Goal: Information Seeking & Learning: Learn about a topic

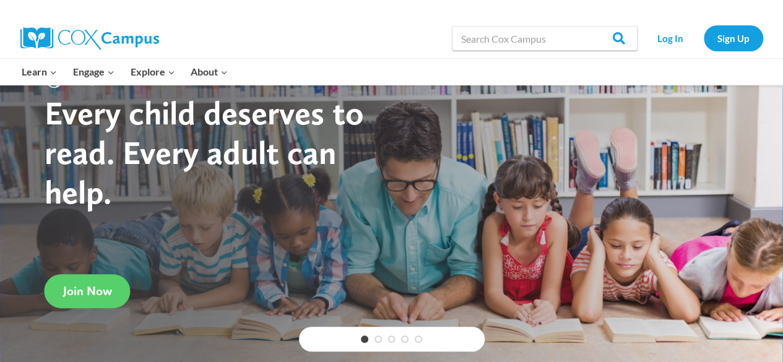
scroll to position [59, 0]
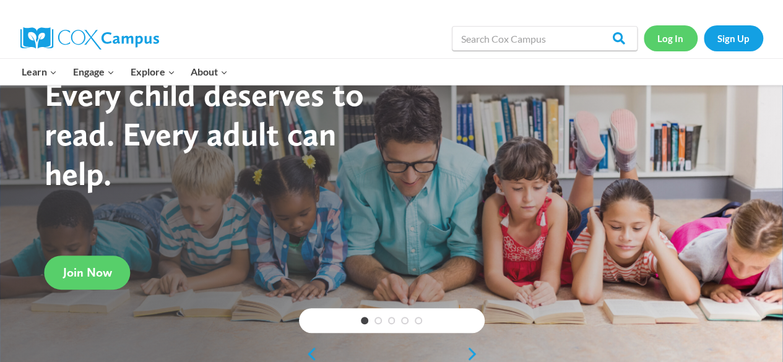
click at [660, 48] on link "Log In" at bounding box center [670, 37] width 54 height 25
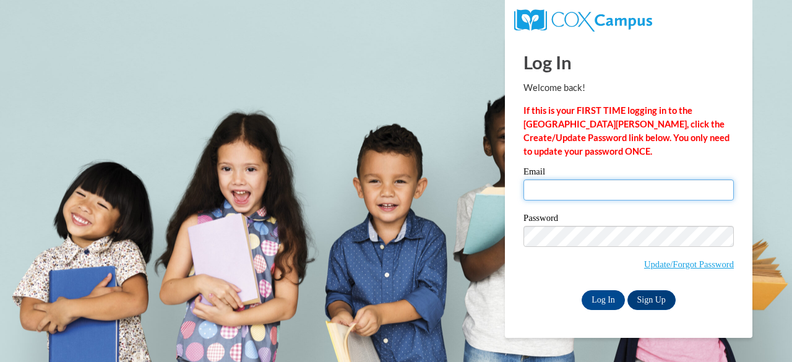
click at [580, 190] on input "Email" at bounding box center [628, 189] width 210 height 21
type input "hailey.l.polk@langston.edu"
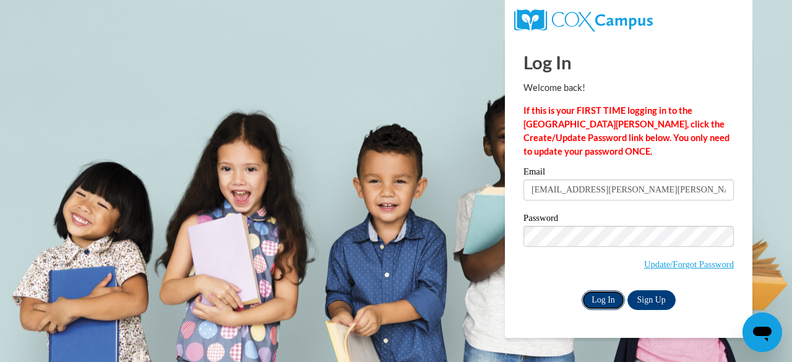
click at [600, 299] on input "Log In" at bounding box center [603, 300] width 43 height 20
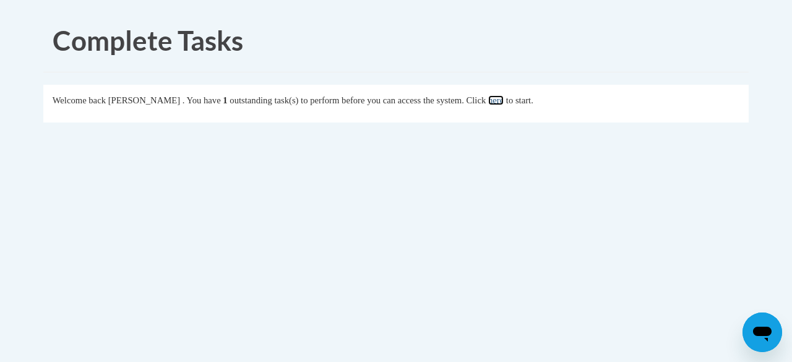
click at [504, 102] on link "here" at bounding box center [495, 100] width 15 height 10
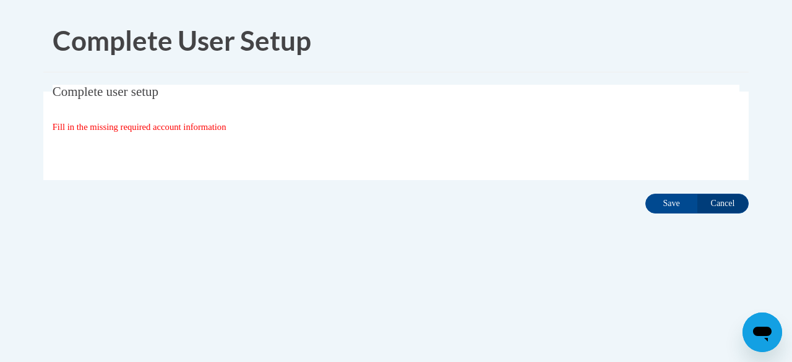
click at [672, 215] on div "Complete user setup Fill in the missing required account information User Profi…" at bounding box center [396, 152] width 724 height 134
click at [657, 195] on input "Save" at bounding box center [671, 204] width 52 height 20
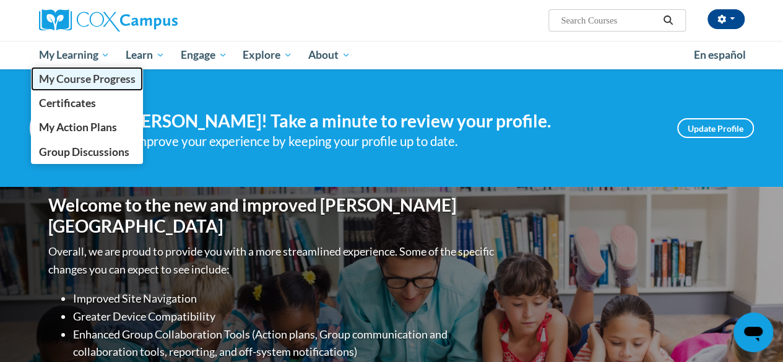
click at [95, 82] on span "My Course Progress" at bounding box center [86, 78] width 97 height 13
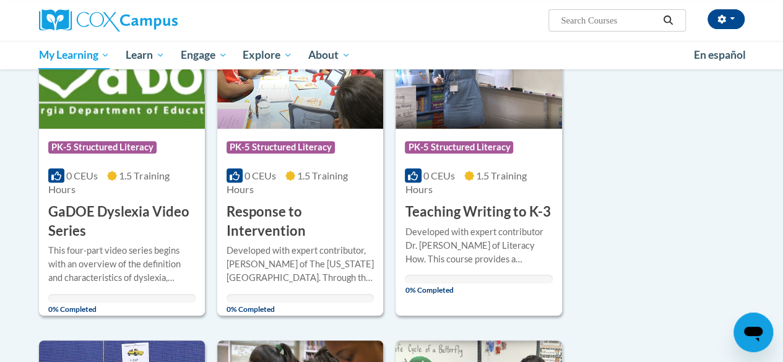
scroll to position [233, 0]
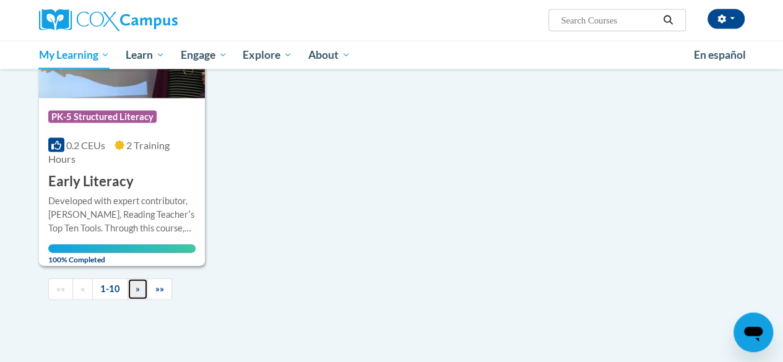
click at [136, 285] on span "»" at bounding box center [138, 288] width 4 height 11
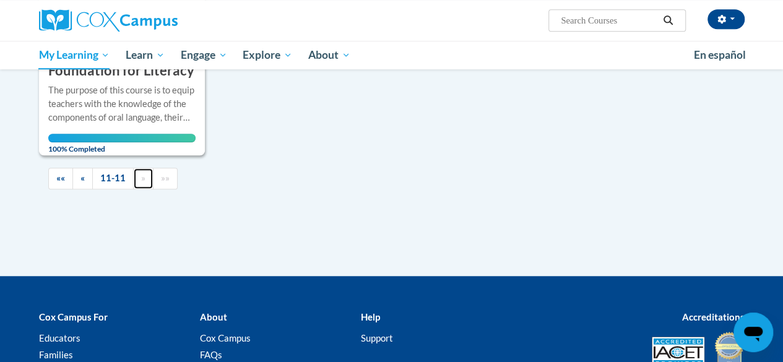
scroll to position [395, 0]
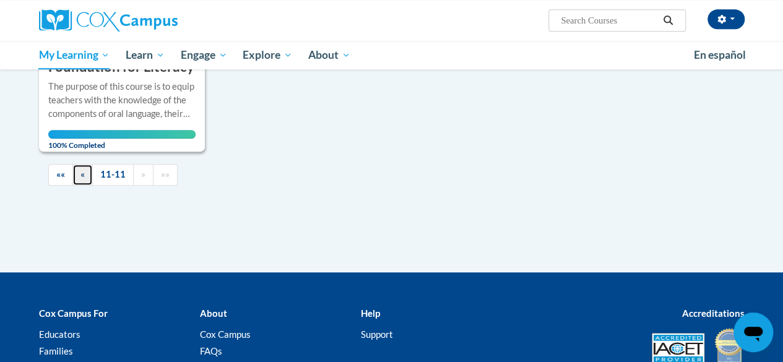
click at [77, 174] on link "«" at bounding box center [82, 175] width 20 height 22
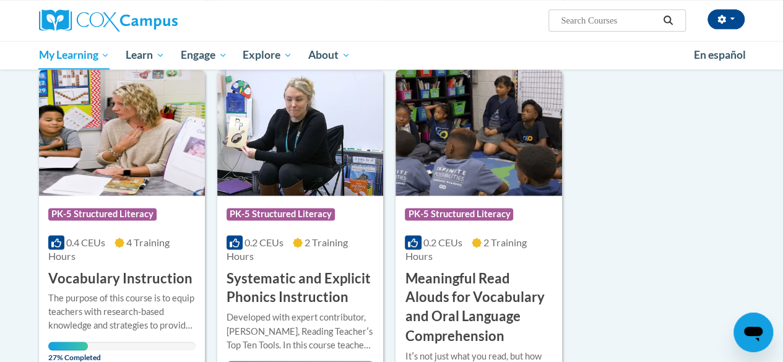
scroll to position [839, 0]
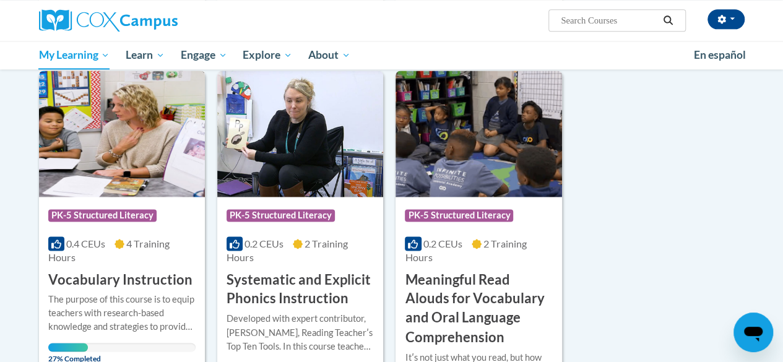
click at [116, 304] on div "The purpose of this course is to equip teachers with research-based knowledge a…" at bounding box center [121, 313] width 147 height 41
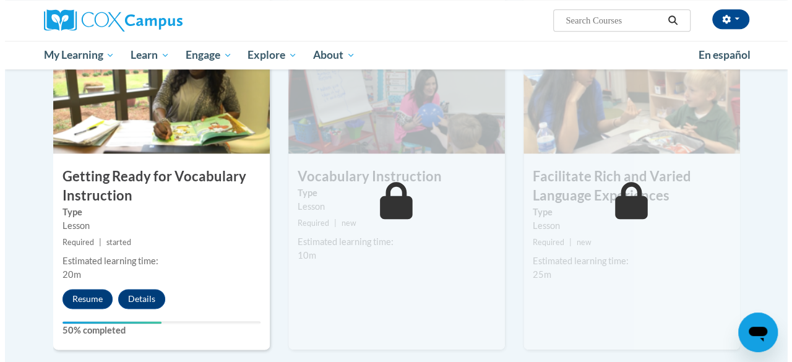
scroll to position [636, 0]
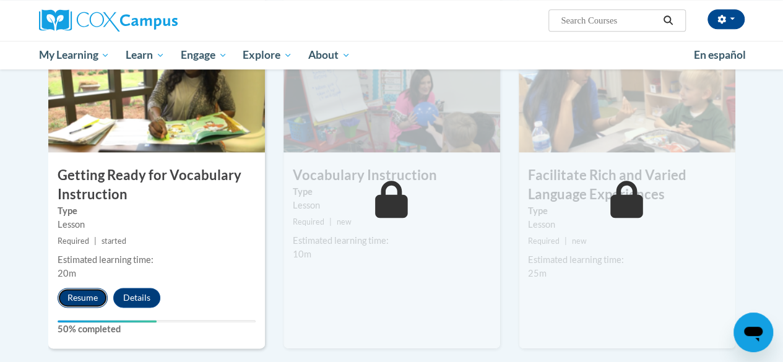
click at [96, 295] on button "Resume" at bounding box center [83, 298] width 50 height 20
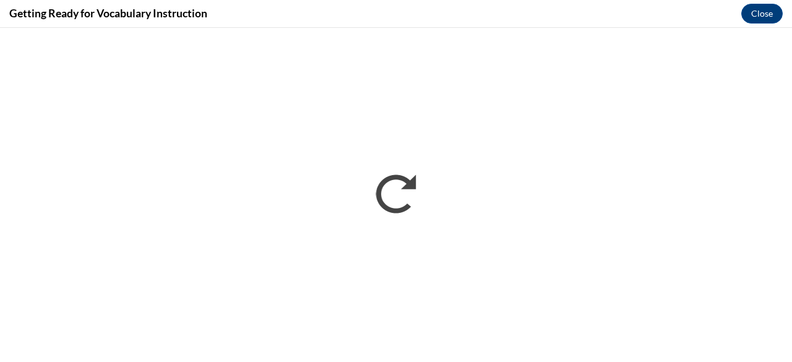
scroll to position [0, 0]
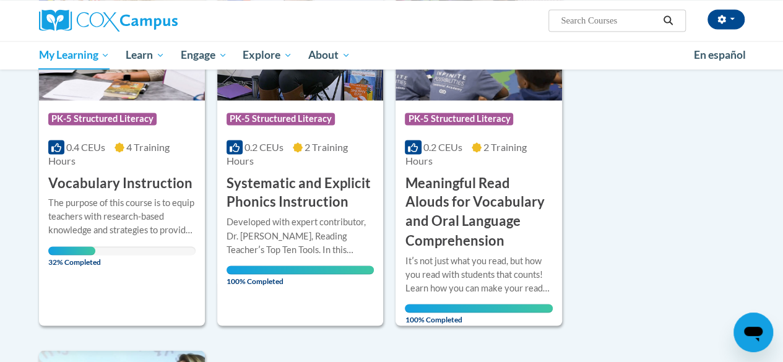
scroll to position [940, 0]
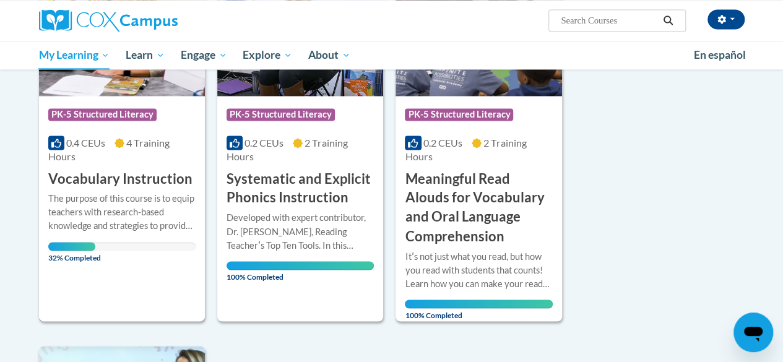
click at [89, 174] on h3 "Vocabulary Instruction" at bounding box center [120, 179] width 144 height 19
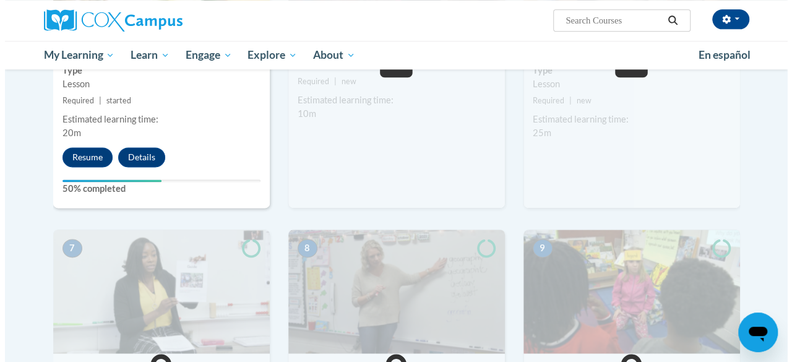
scroll to position [779, 0]
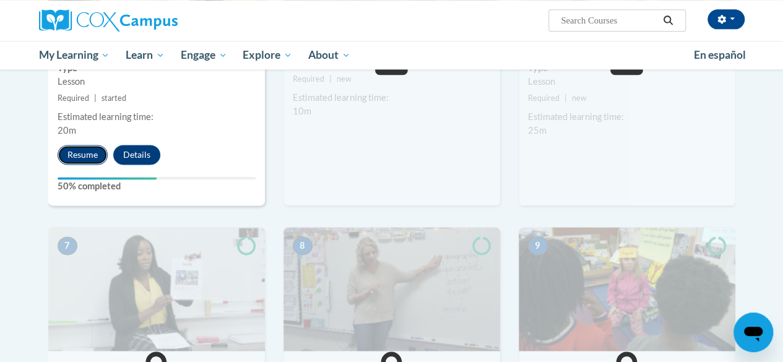
click at [74, 152] on button "Resume" at bounding box center [83, 155] width 50 height 20
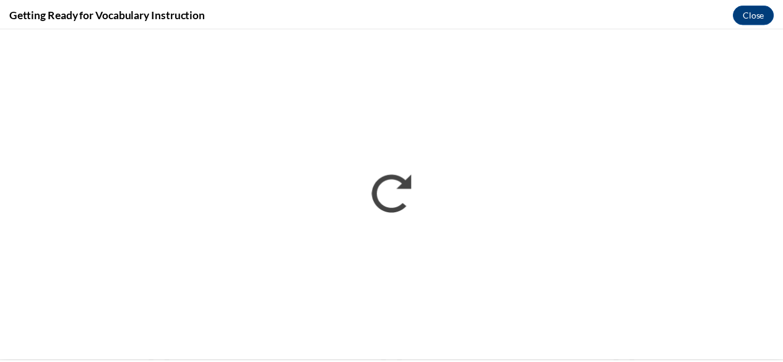
scroll to position [0, 0]
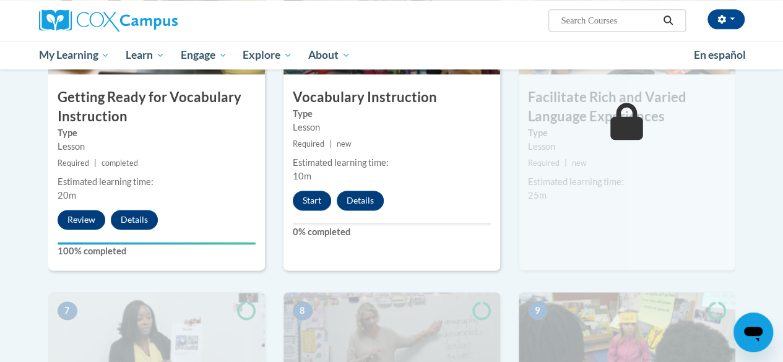
scroll to position [697, 0]
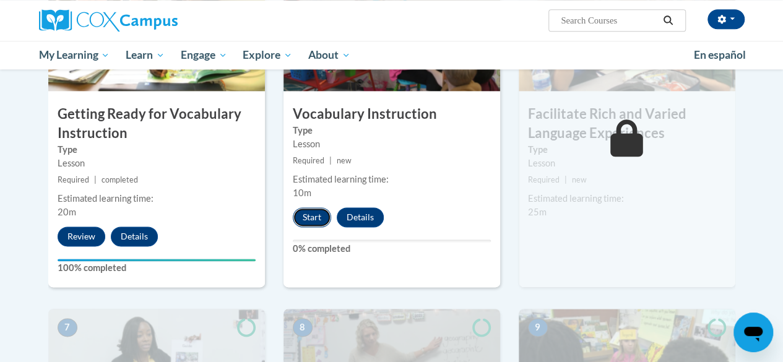
click at [302, 217] on button "Start" at bounding box center [312, 217] width 38 height 20
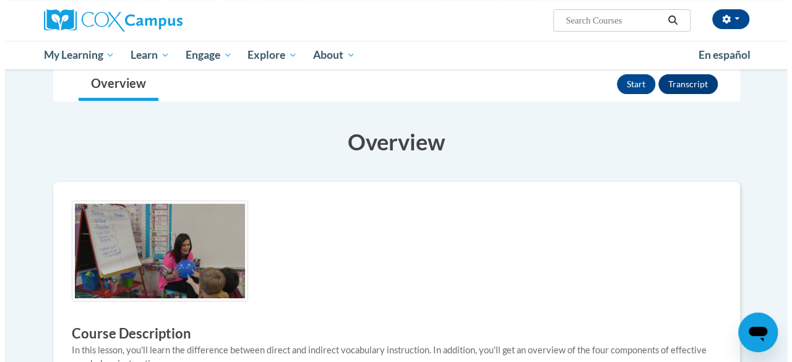
scroll to position [119, 0]
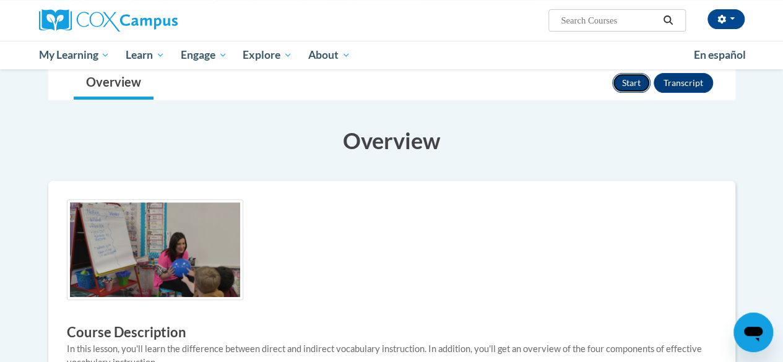
click at [632, 84] on button "Start" at bounding box center [631, 83] width 38 height 20
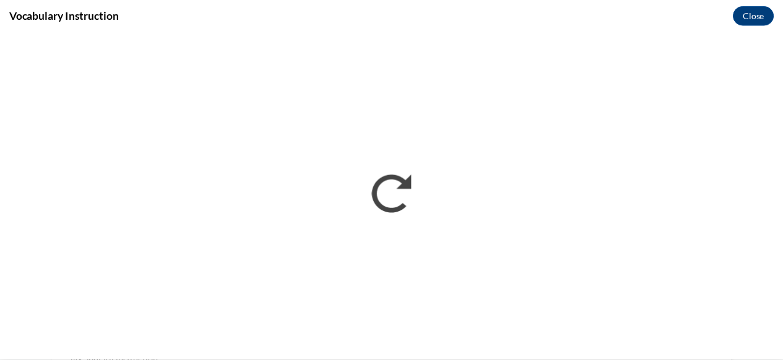
scroll to position [0, 0]
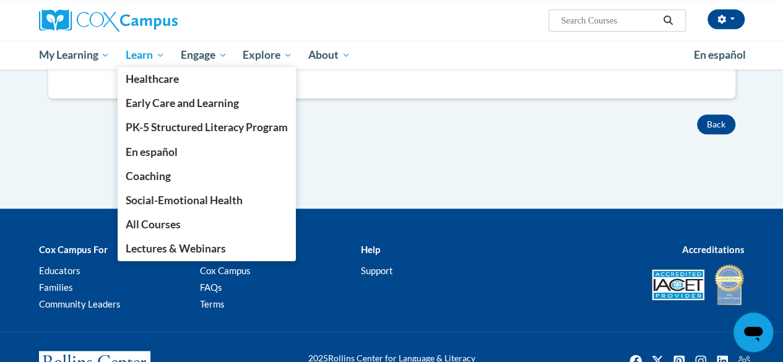
scroll to position [570, 0]
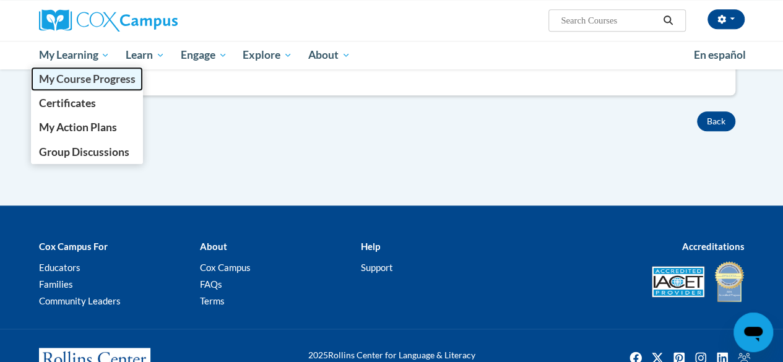
click at [93, 88] on link "My Course Progress" at bounding box center [87, 79] width 113 height 24
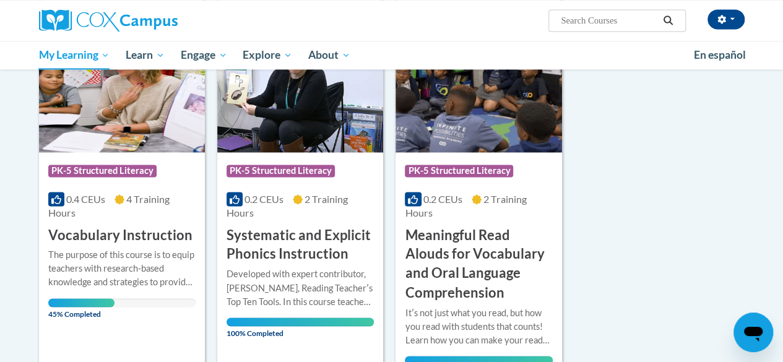
scroll to position [896, 0]
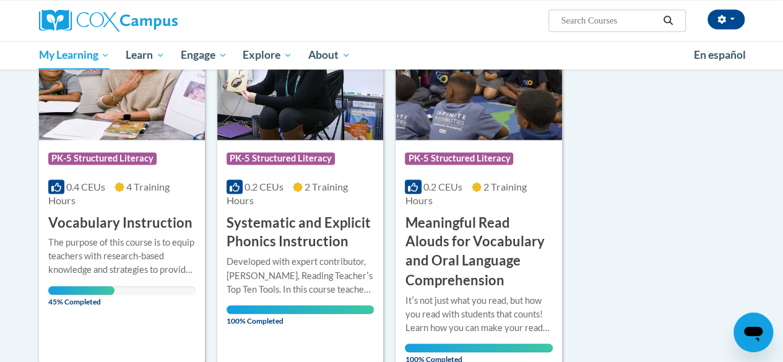
click at [92, 218] on h3 "Vocabulary Instruction" at bounding box center [120, 222] width 144 height 19
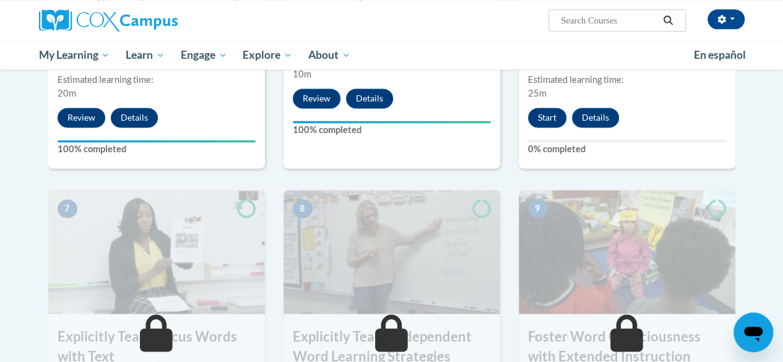
scroll to position [820, 0]
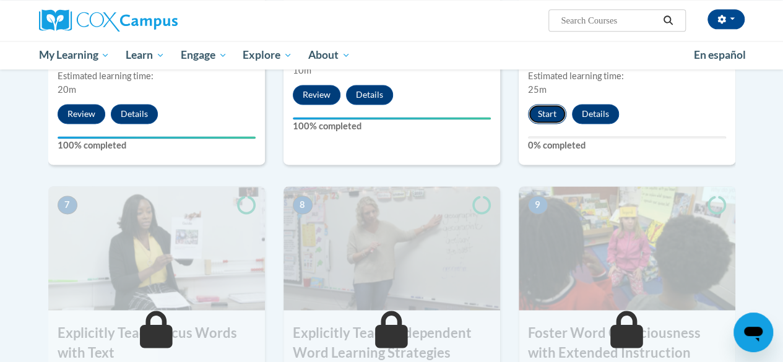
click at [549, 108] on button "Start" at bounding box center [547, 114] width 38 height 20
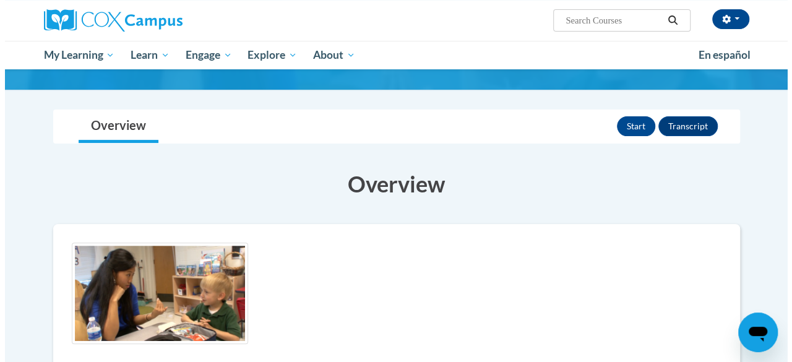
scroll to position [108, 0]
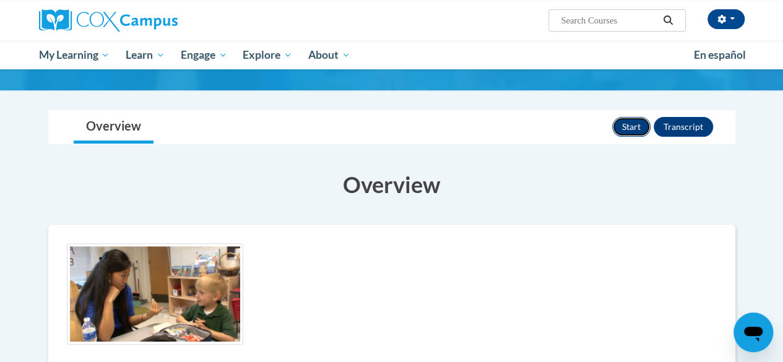
click at [619, 123] on button "Start" at bounding box center [631, 127] width 38 height 20
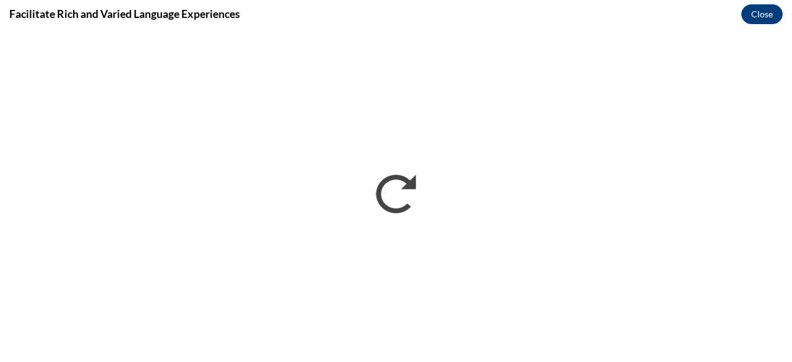
scroll to position [0, 0]
